Goal: Task Accomplishment & Management: Manage account settings

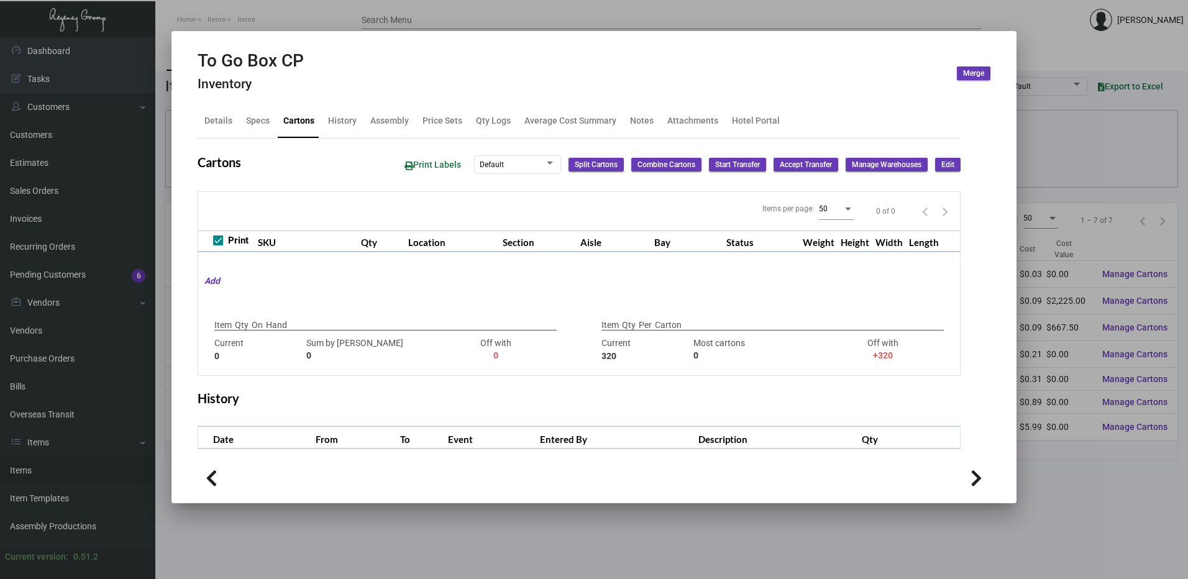
click at [465, 18] on div at bounding box center [594, 289] width 1188 height 579
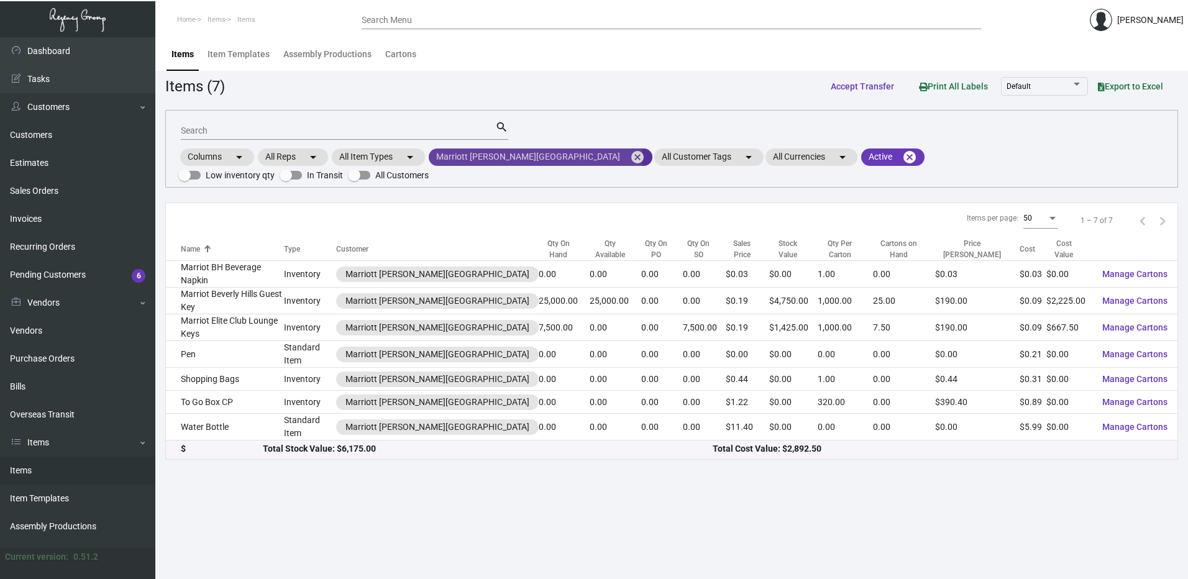
click at [630, 152] on mat-icon "cancel" at bounding box center [637, 157] width 15 height 15
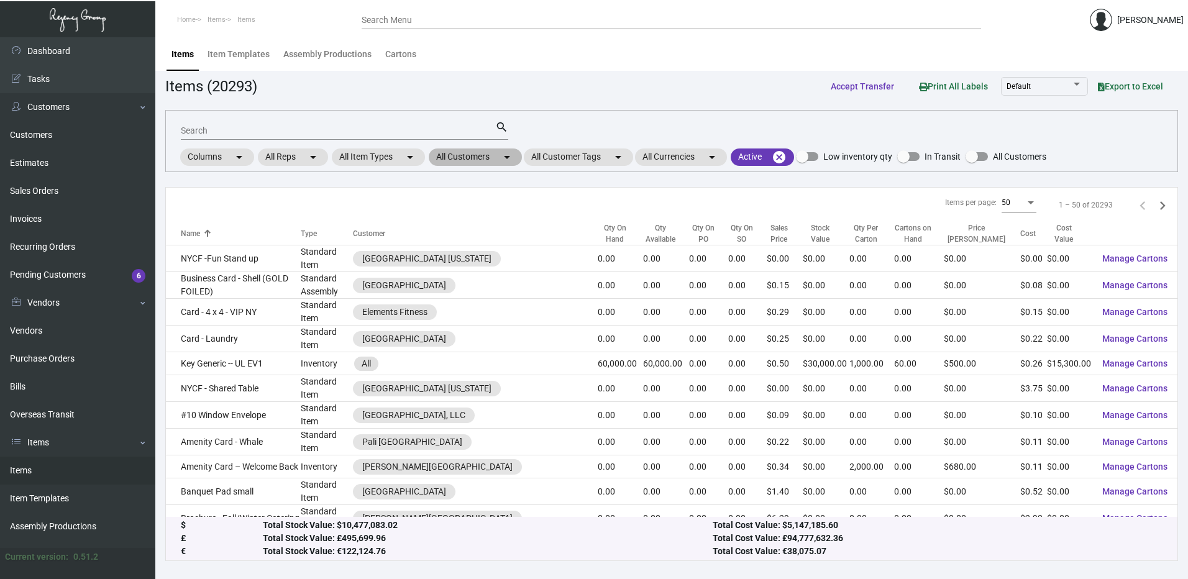
click at [498, 159] on mat-chip "All Customers arrow_drop_down" at bounding box center [475, 157] width 93 height 17
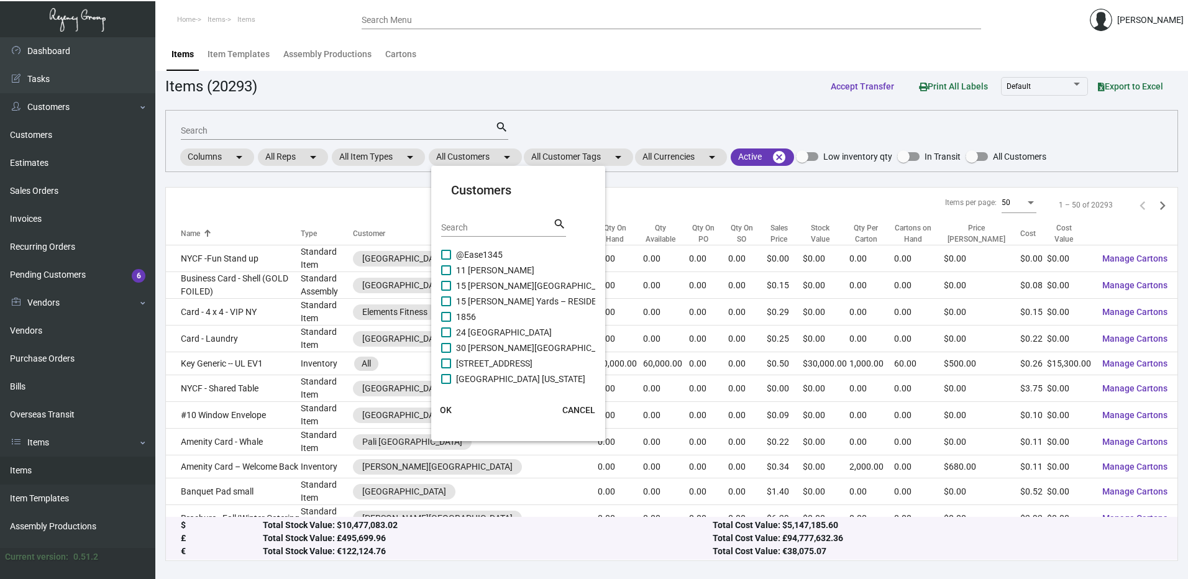
click at [480, 229] on input "Search" at bounding box center [497, 228] width 112 height 10
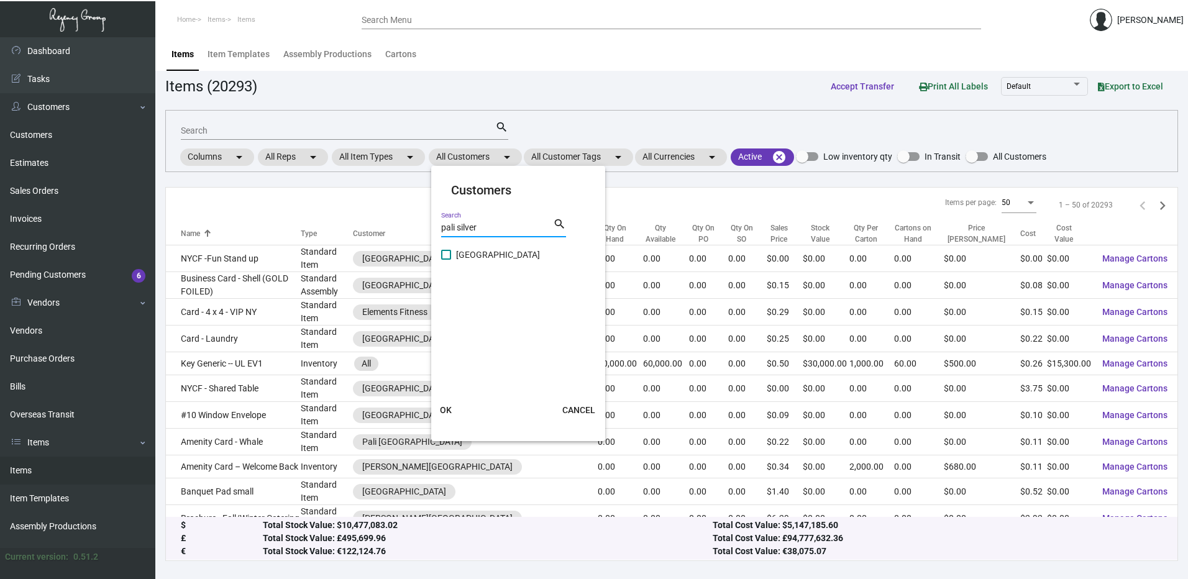
type input "pali silver"
click at [451, 262] on label "Pali Silver Lake" at bounding box center [490, 254] width 99 height 15
click at [446, 260] on input "Pali Silver Lake" at bounding box center [446, 260] width 1 height 1
checkbox input "true"
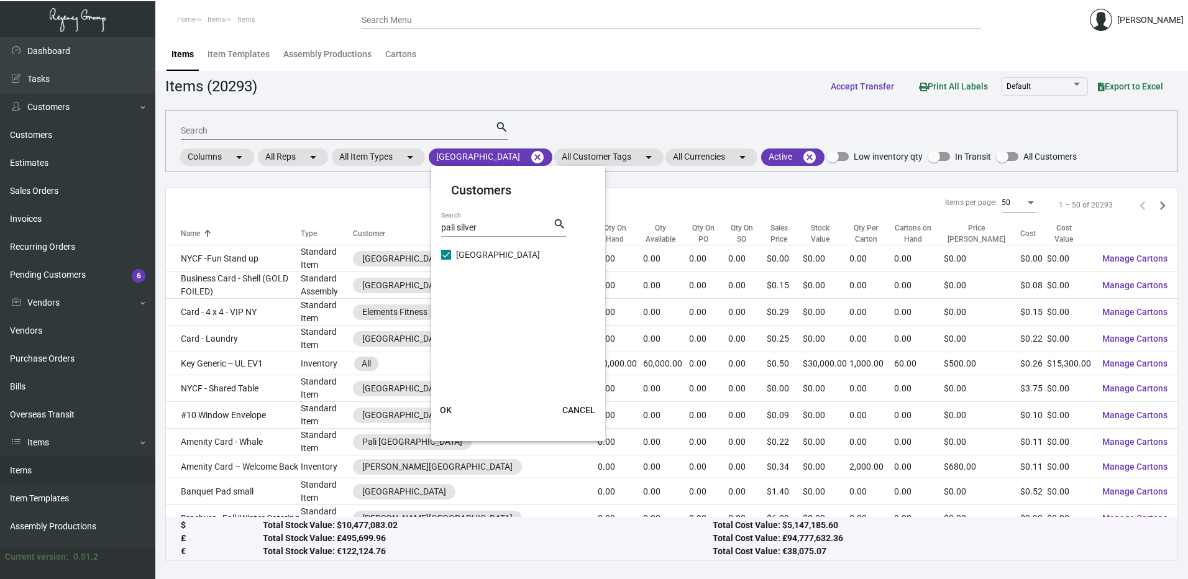
click at [450, 414] on span "OK" at bounding box center [446, 410] width 12 height 10
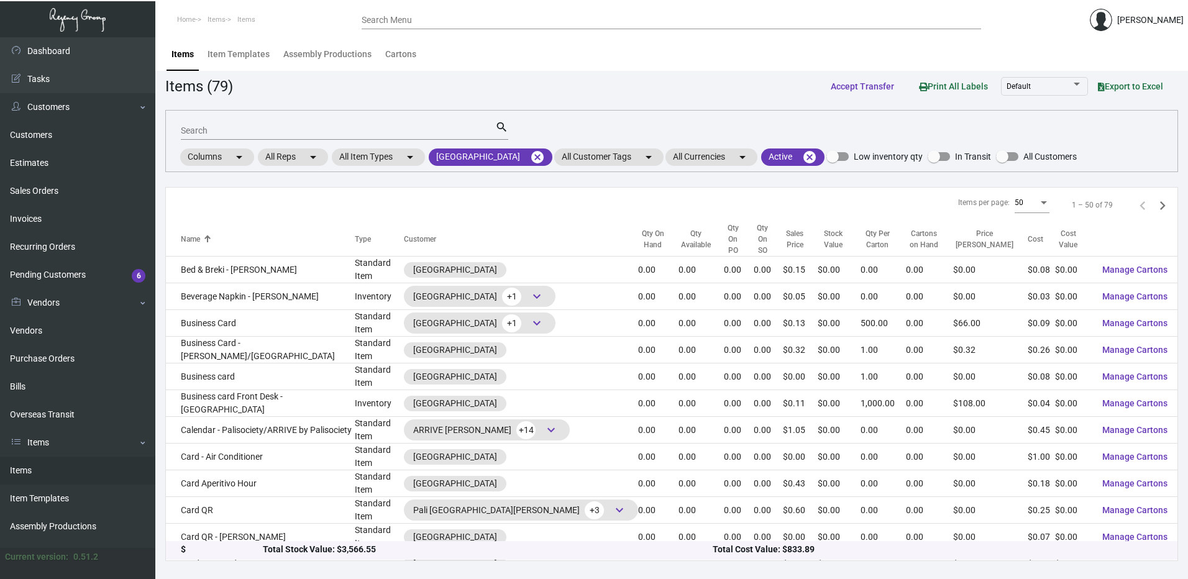
click at [638, 231] on div "Qty On Hand" at bounding box center [652, 239] width 29 height 22
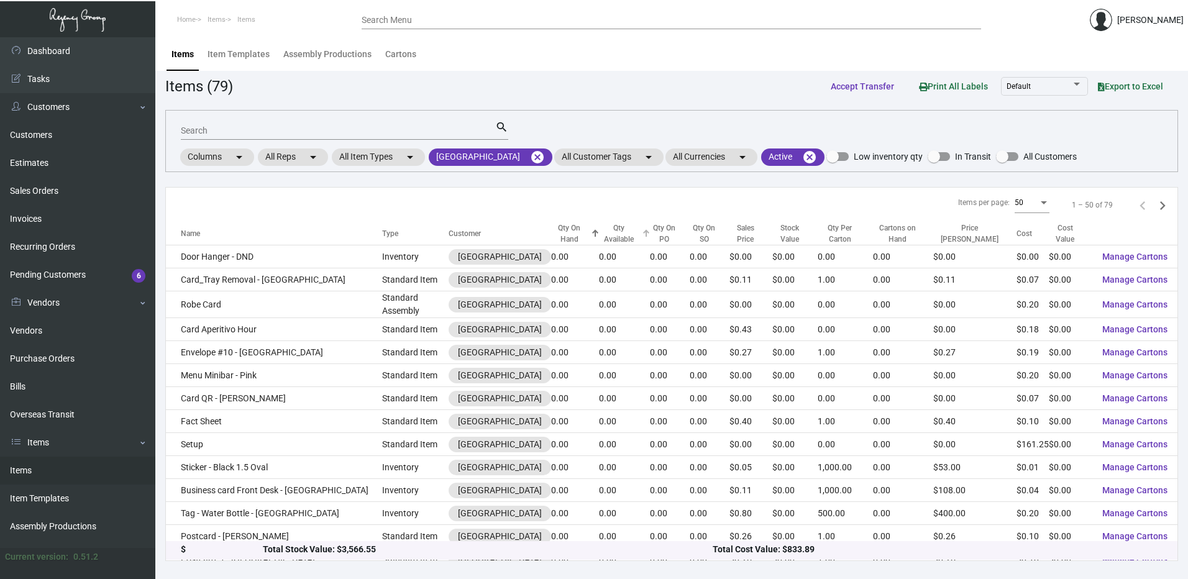
click at [599, 232] on div "Qty Available" at bounding box center [619, 233] width 40 height 22
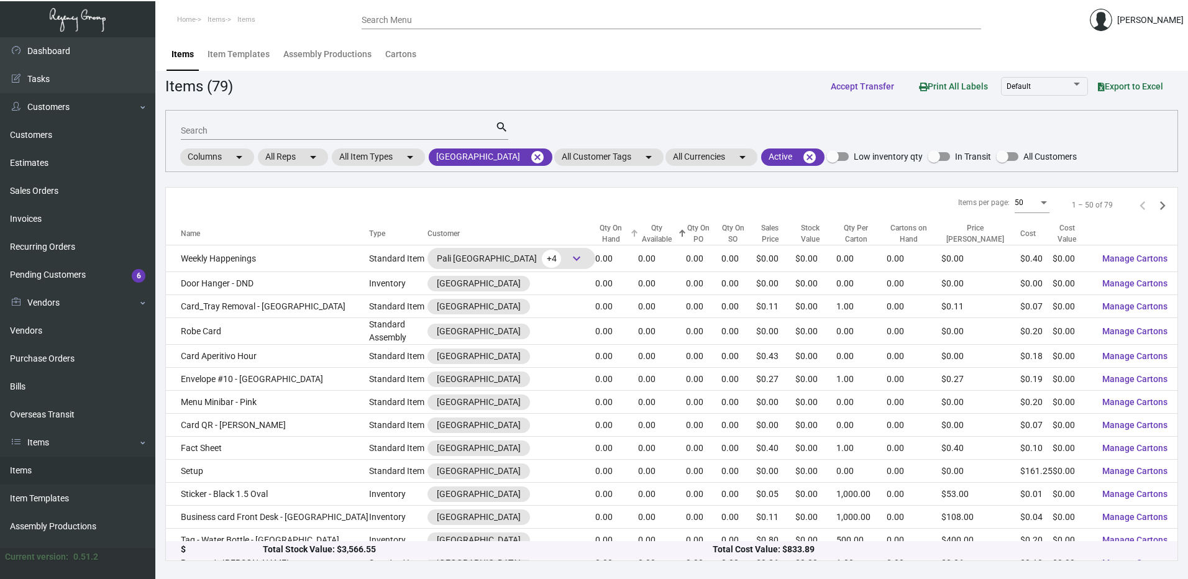
click at [595, 238] on div "Qty On Hand" at bounding box center [611, 233] width 32 height 22
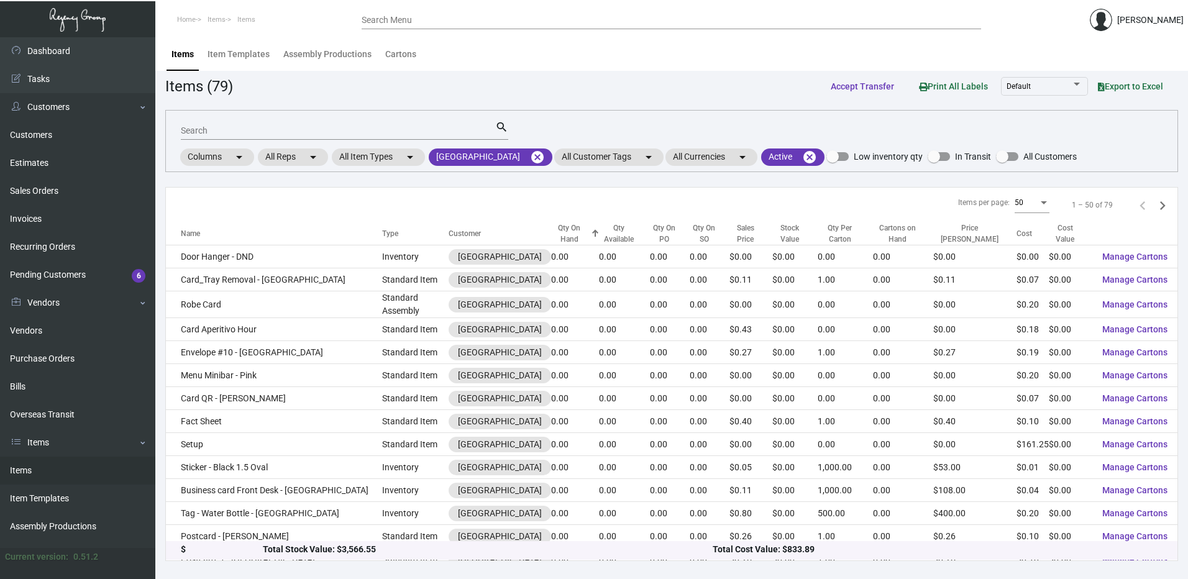
click at [551, 233] on div "Qty On Hand" at bounding box center [569, 233] width 37 height 22
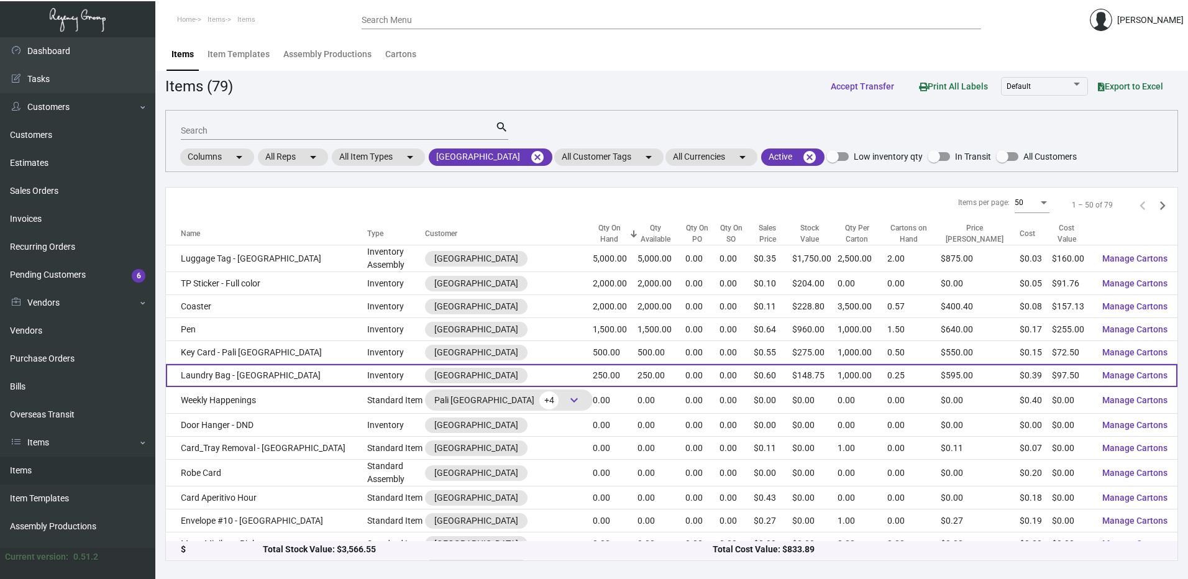
click at [265, 382] on td "Laundry Bag - Silver Lake" at bounding box center [266, 375] width 201 height 23
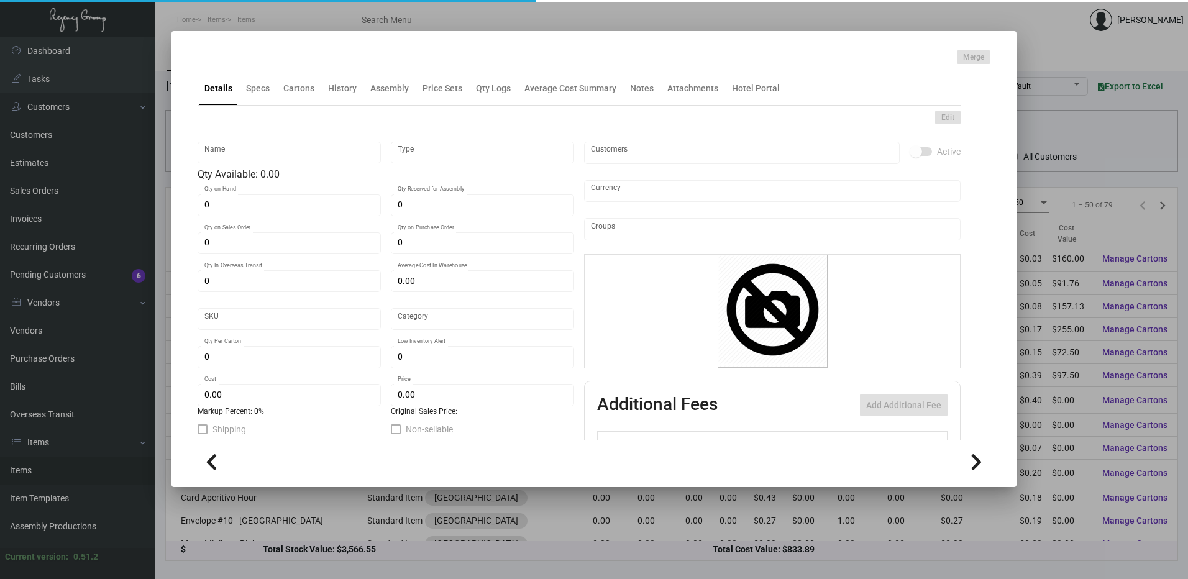
type input "Laundry Bag - Silver Lake"
type input "Inventory"
type input "250"
type input "$ 0.00"
type input "78355-Laundry Bag-52"
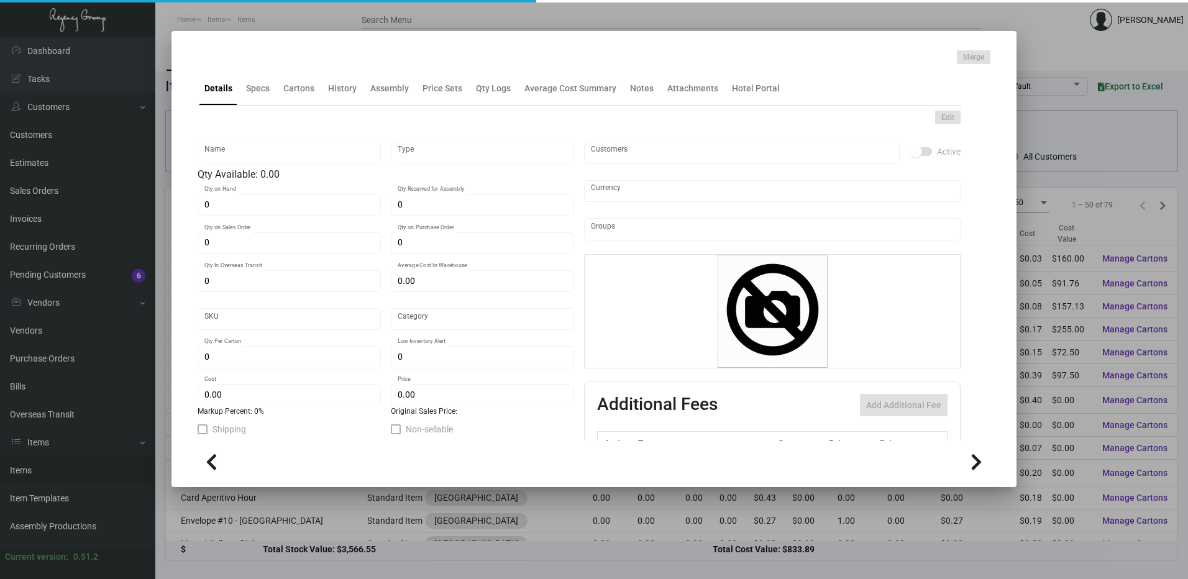
type input "Standard"
type input "1,000"
type input "$ 0.39"
type input "$ 0.595"
checkbox input "true"
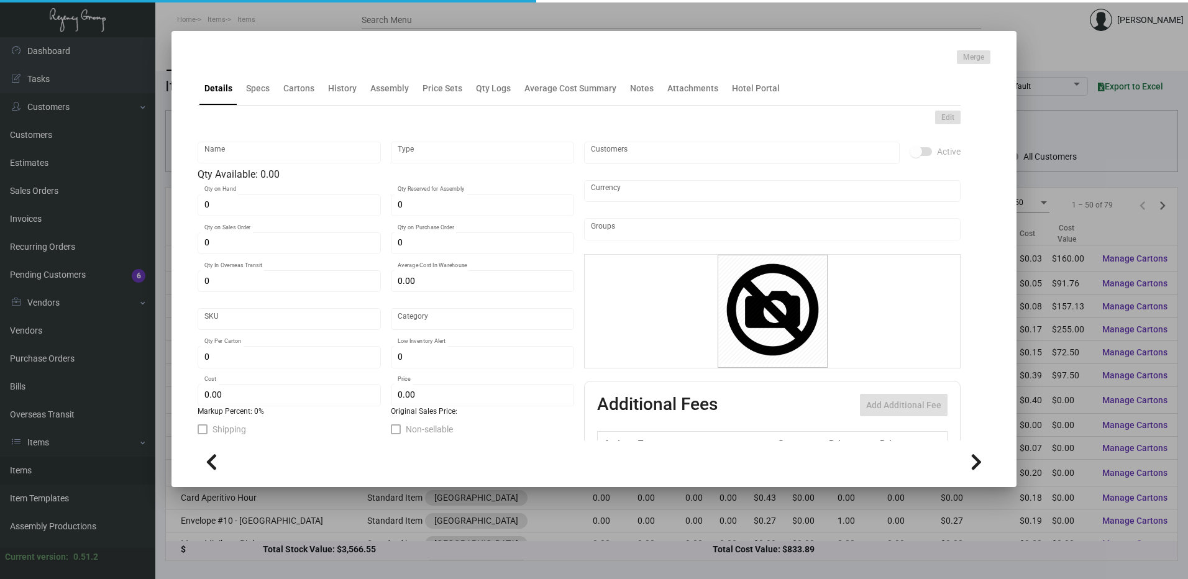
checkbox input "true"
type input "United States Dollar $"
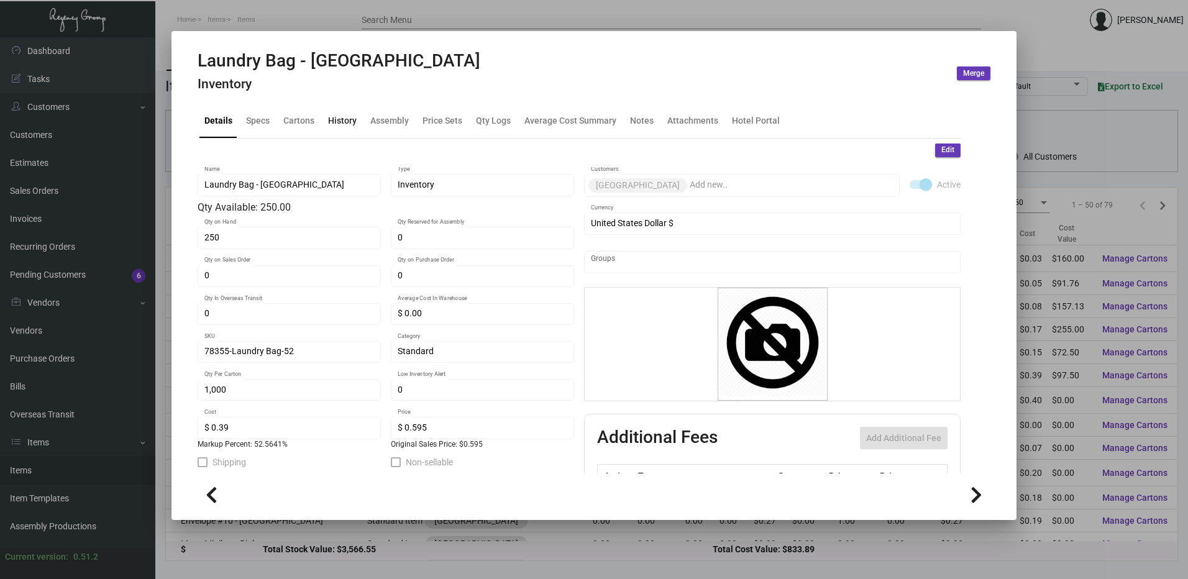
click at [336, 124] on div "History" at bounding box center [342, 120] width 29 height 13
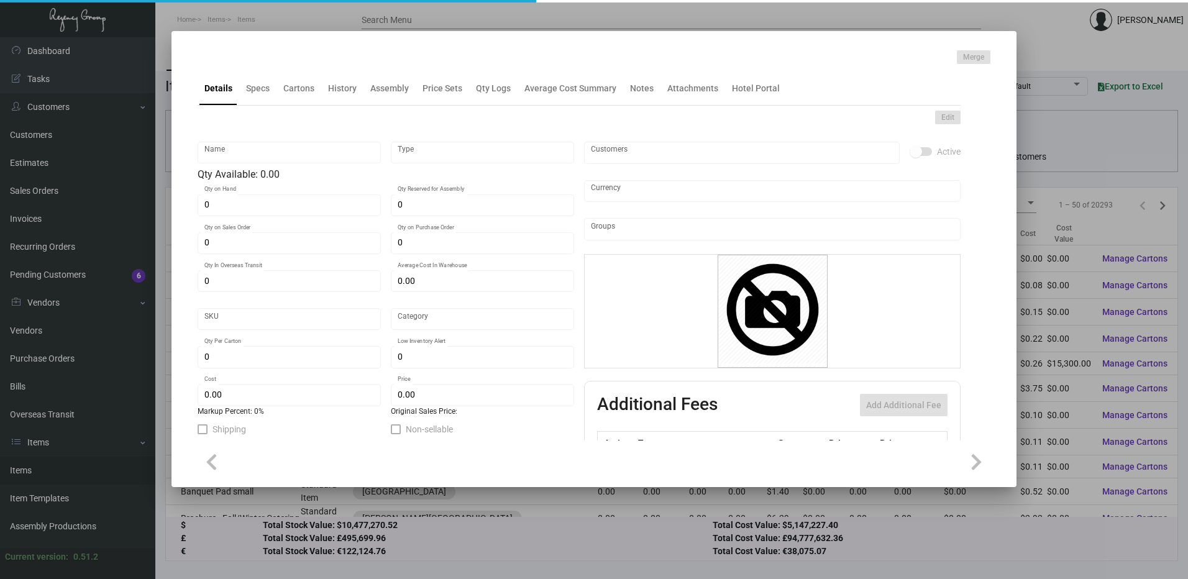
type input "Letterhead"
type input "Inventory"
type input "750"
type input "$ 0.0834"
type input "322-Letterhead-44"
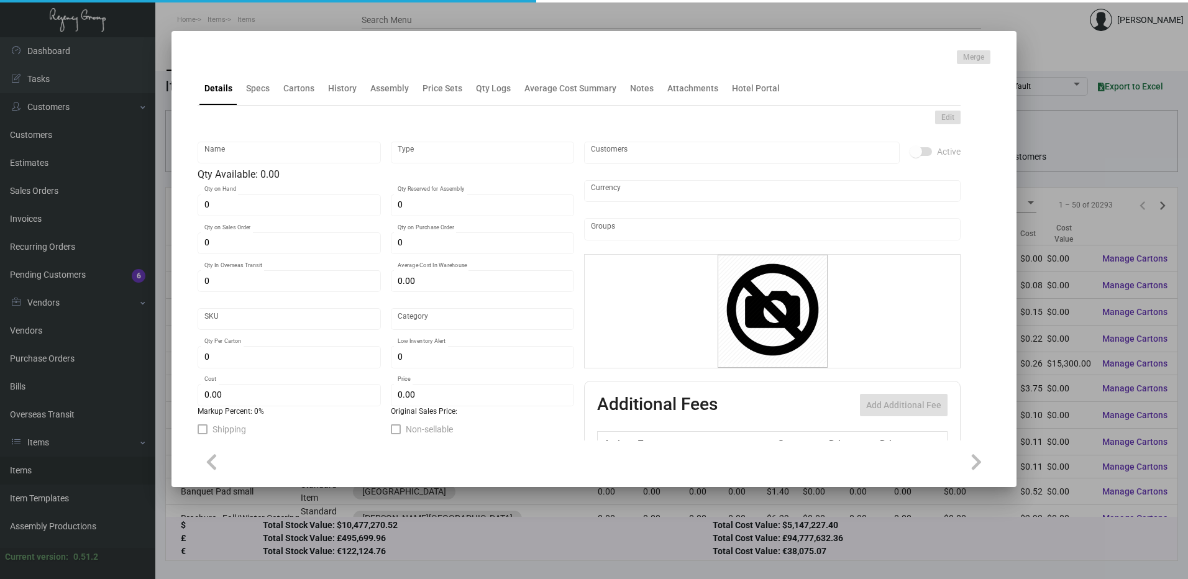
type input "Standard"
type input "500"
type input "$ 0.05572"
type input "$ 0.25"
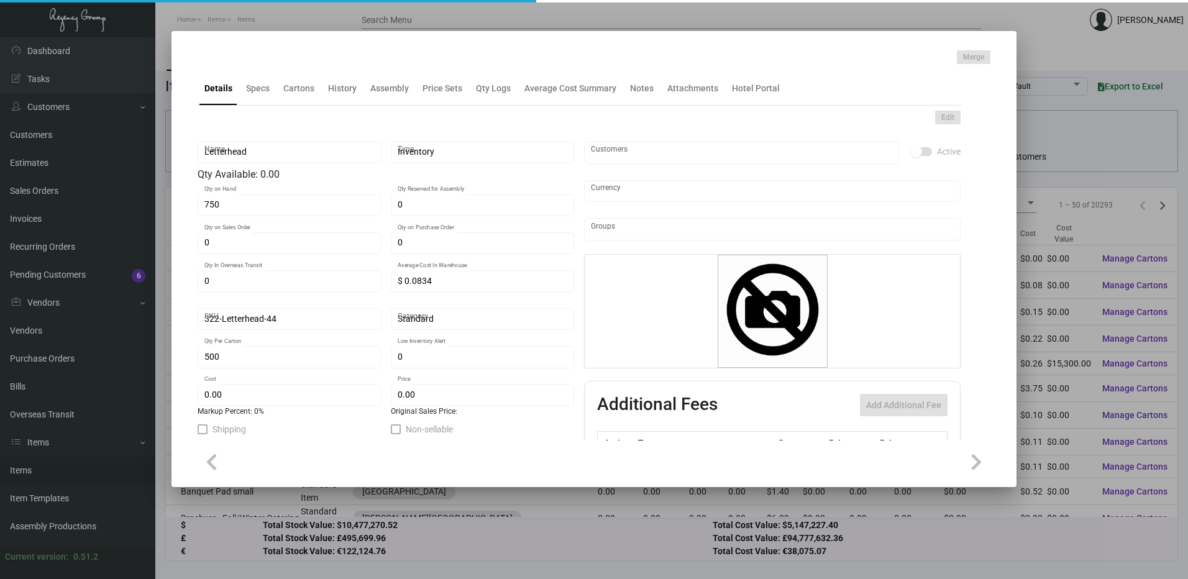
checkbox input "true"
type input "United States Dollar $"
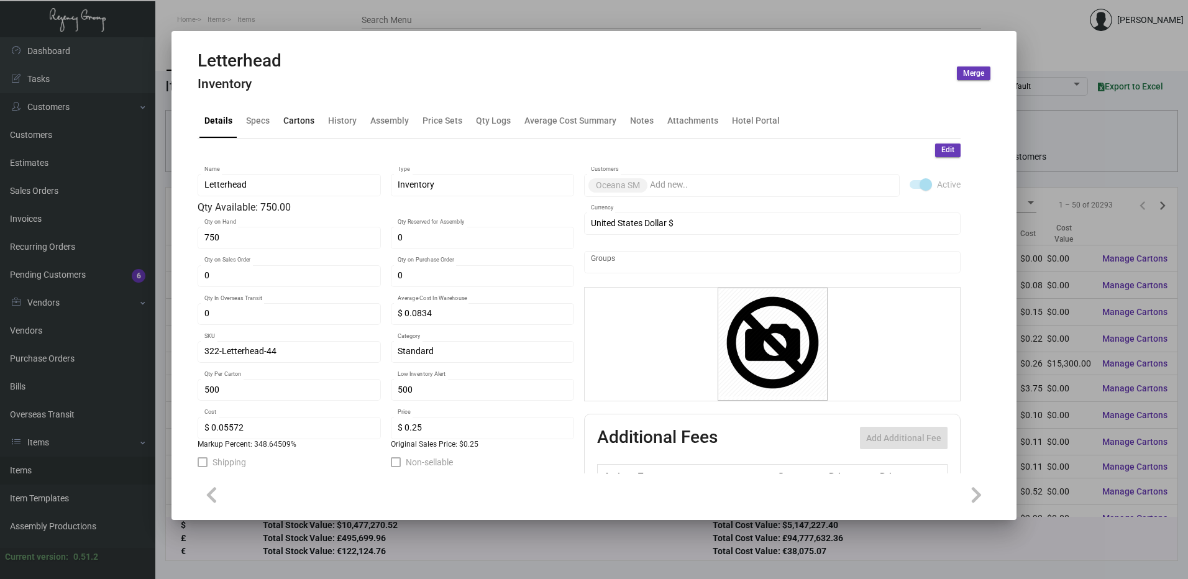
click at [288, 122] on div "Cartons" at bounding box center [298, 120] width 31 height 13
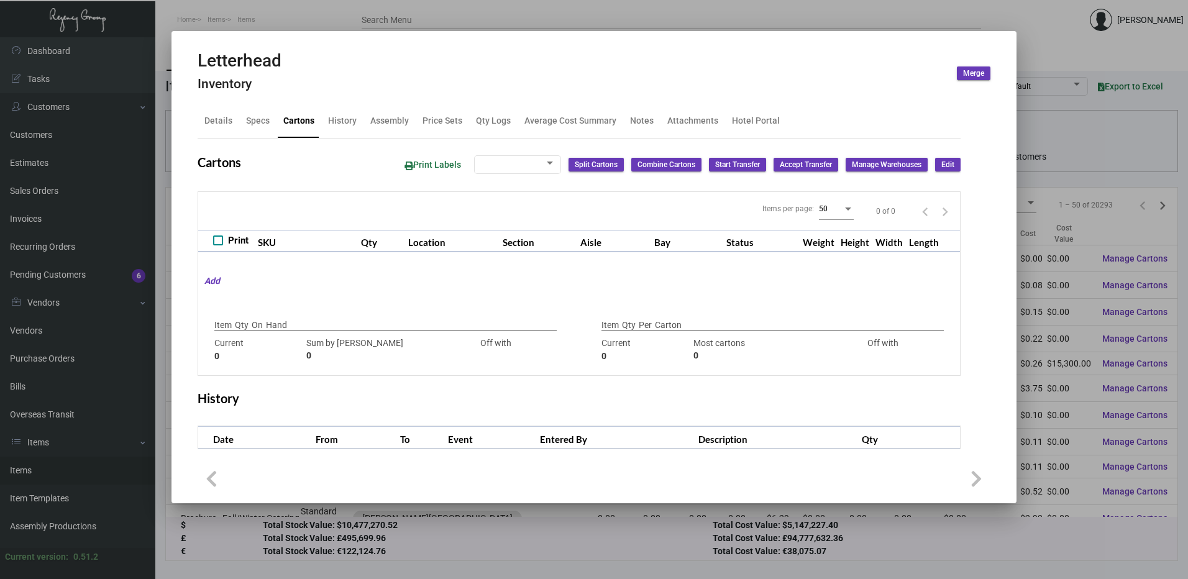
checkbox input "true"
type input "750"
type input "0"
type input "500"
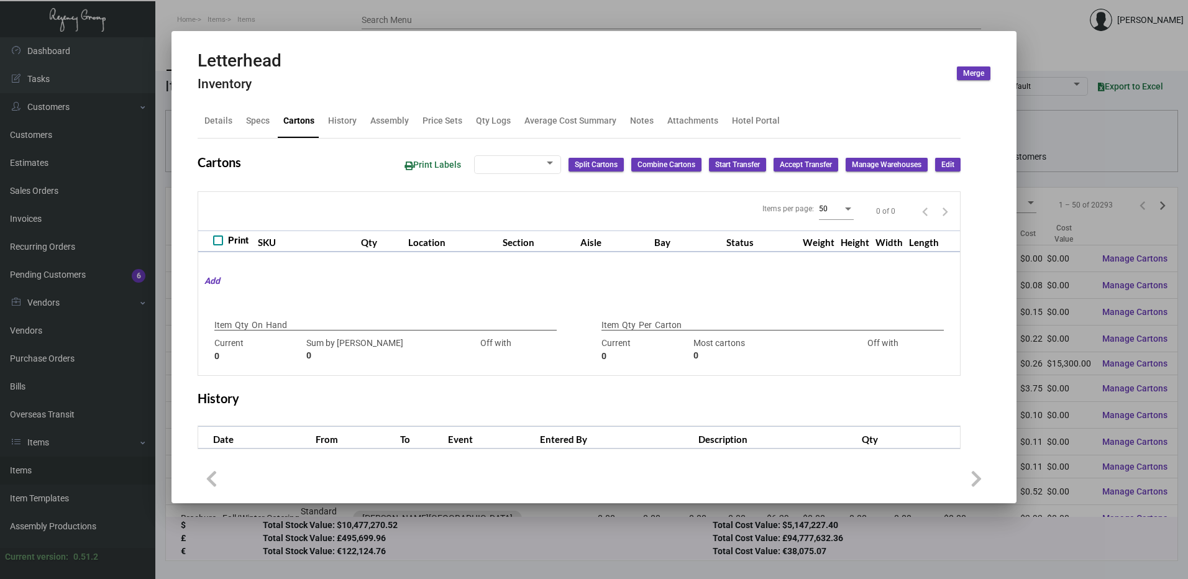
type input "3000"
type input "-2500"
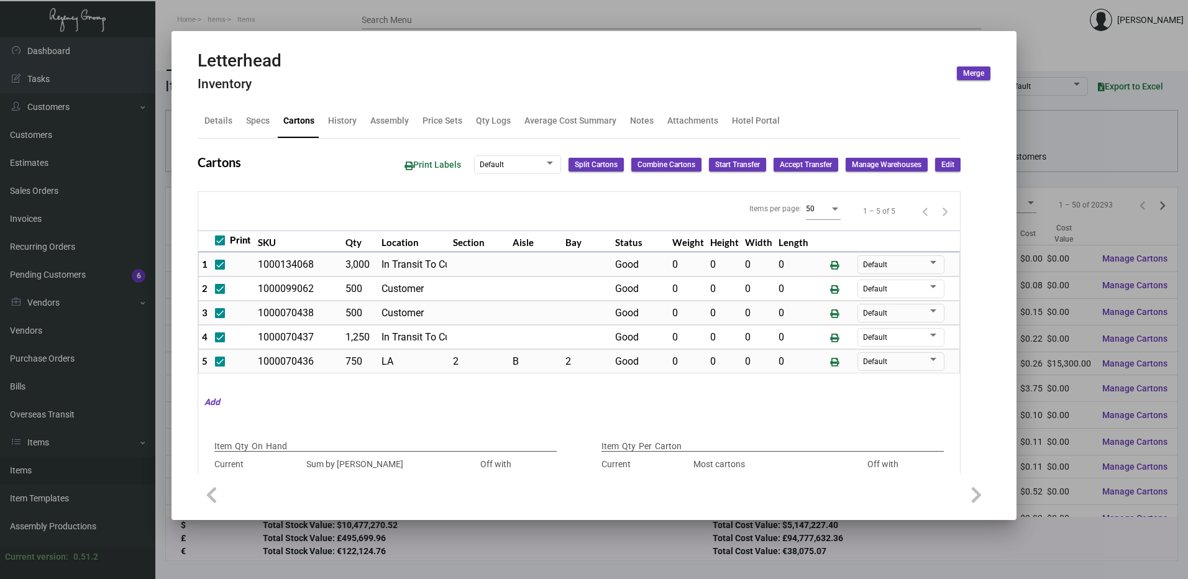
click at [300, 23] on div at bounding box center [594, 289] width 1188 height 579
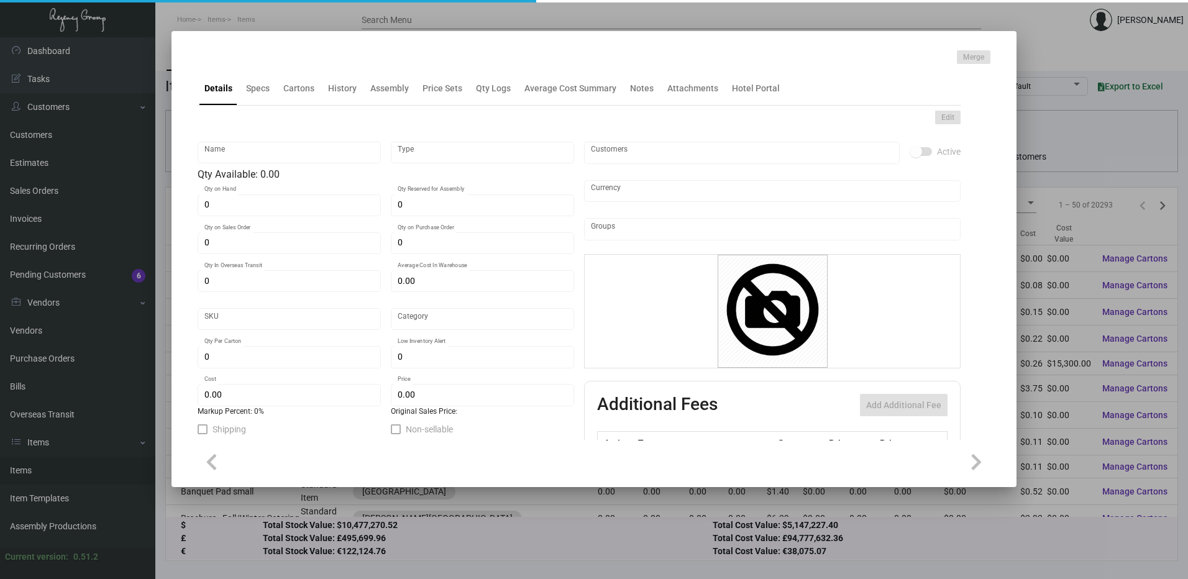
type input "Letterhead"
type input "Inventory"
type input "750"
type input "$ 0.0834"
type input "322-Letterhead-44"
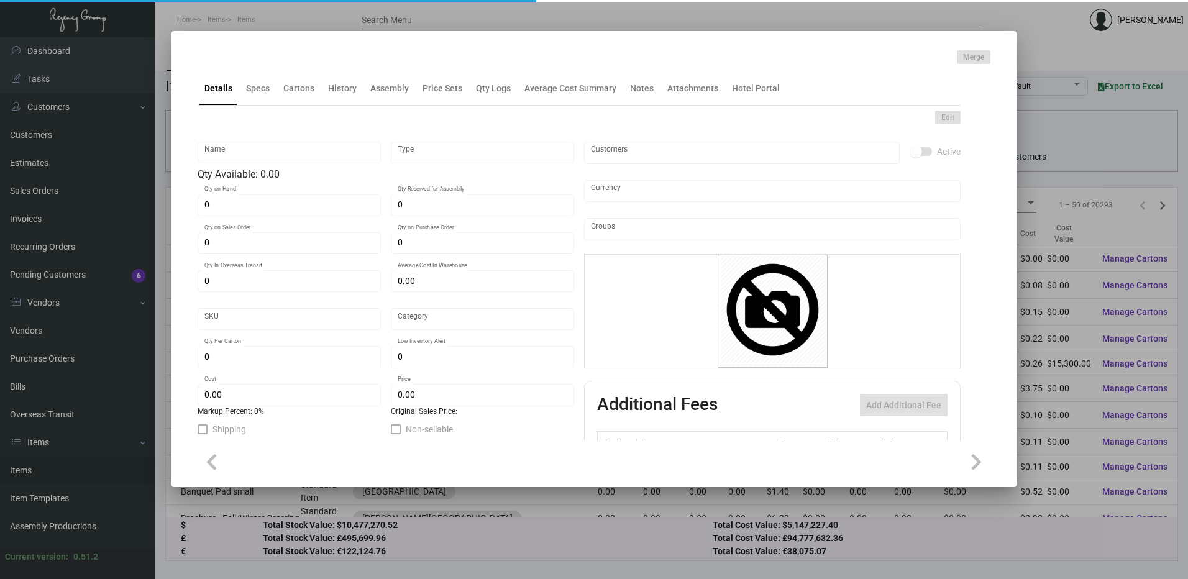
type input "Standard"
type input "500"
type input "$ 0.05572"
type input "$ 0.25"
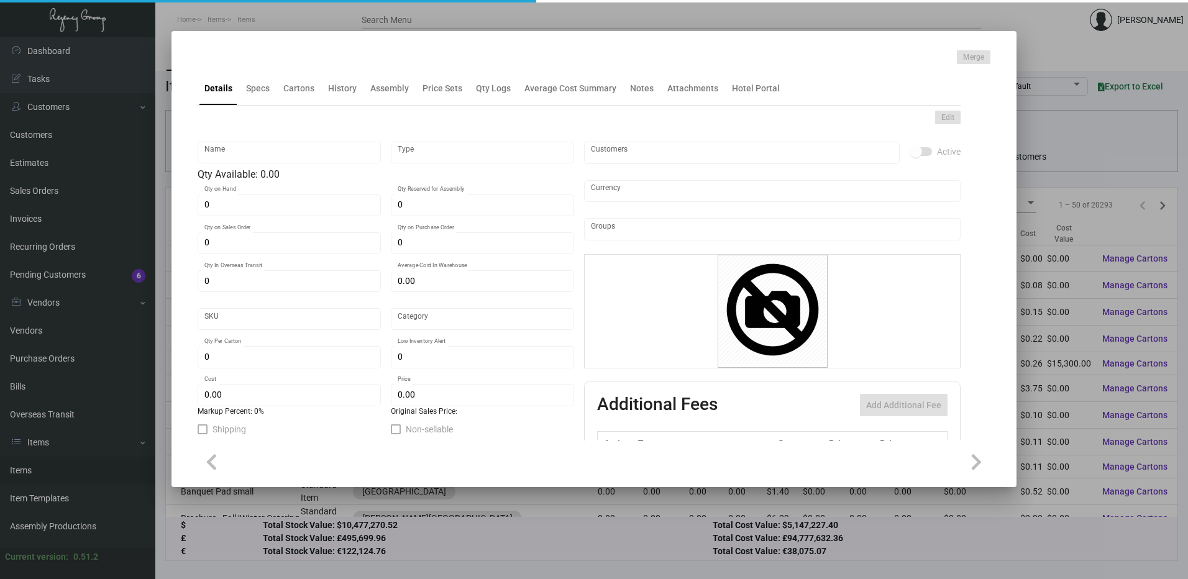
checkbox input "true"
type input "United States Dollar $"
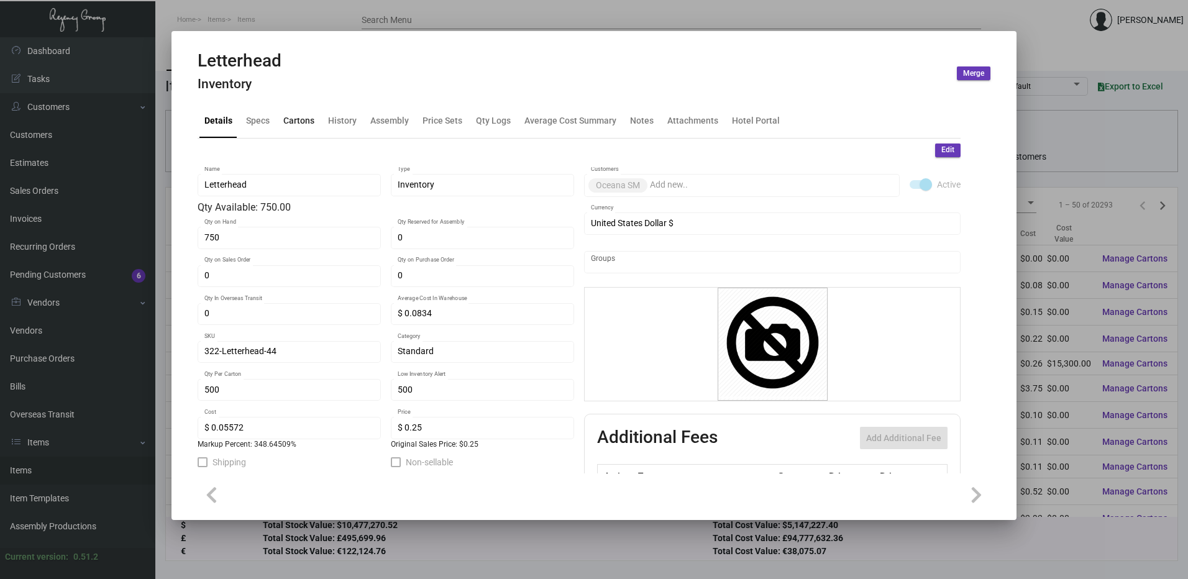
click at [280, 117] on div "Cartons" at bounding box center [298, 121] width 41 height 30
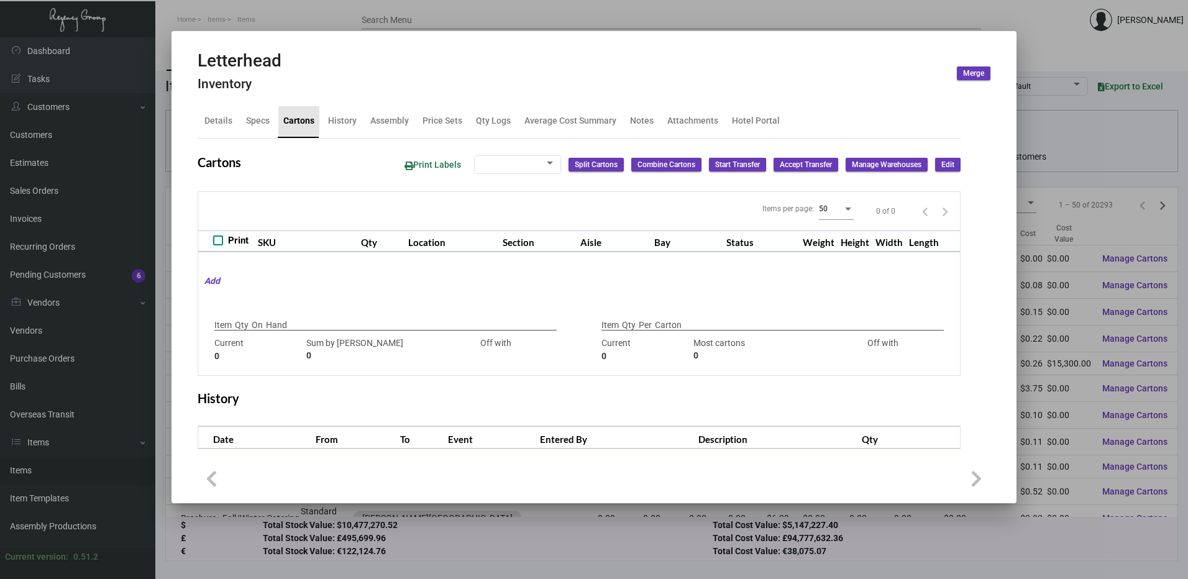
checkbox input "true"
type input "750"
type input "0"
type input "500"
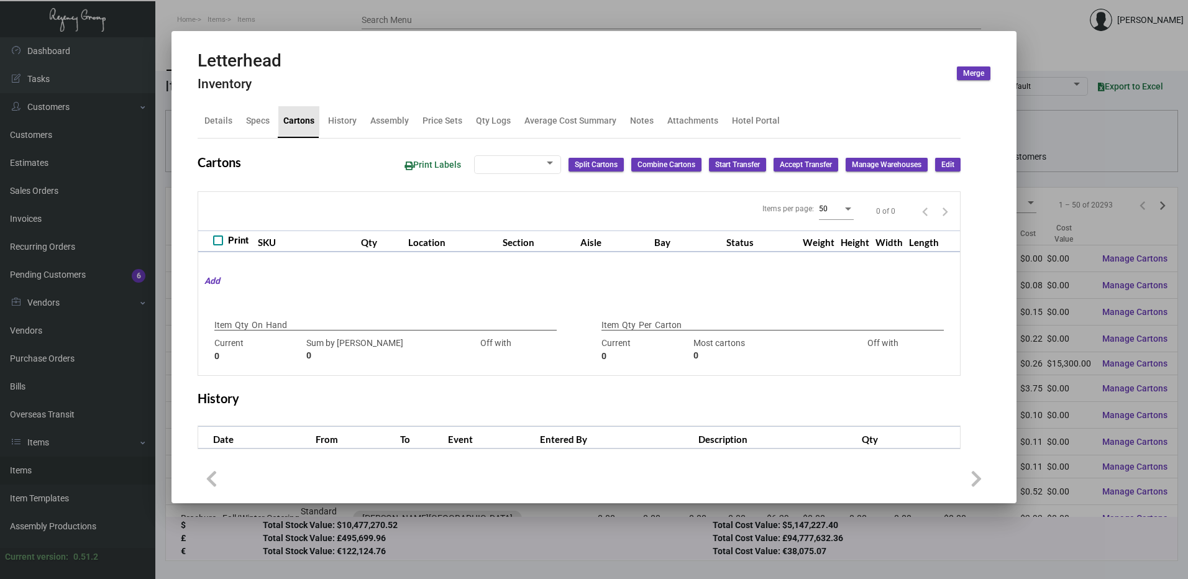
type input "3000"
type input "-2500"
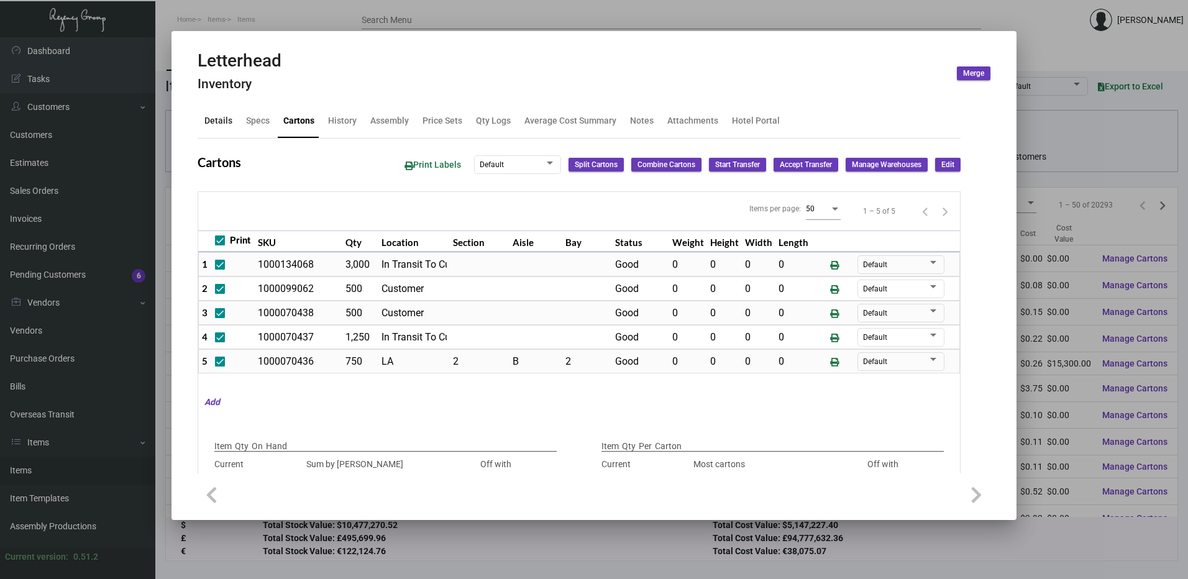
click at [208, 117] on div "Details" at bounding box center [218, 120] width 28 height 13
